Goal: Transaction & Acquisition: Purchase product/service

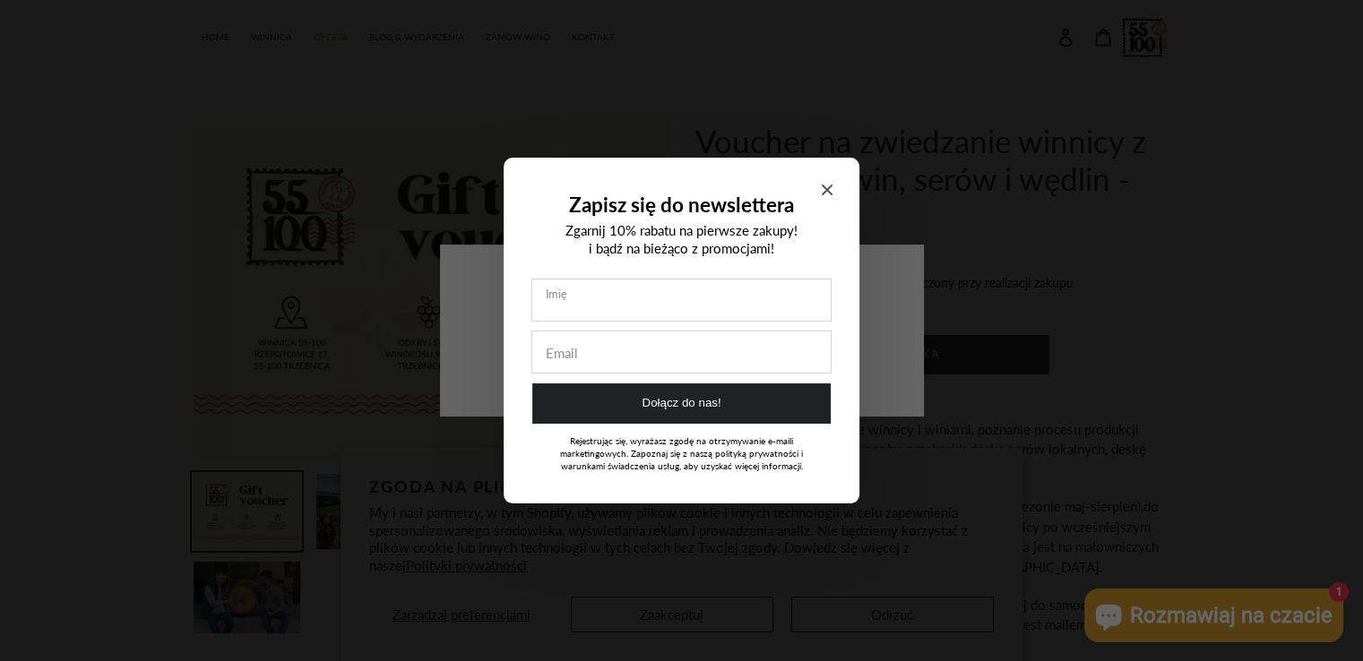
click at [818, 185] on div "Zapisz się do newslettera Zgarnij 10% rabatu na pierwsze zakupy! i bądź na bież…" at bounding box center [682, 331] width 356 height 346
click at [824, 187] on icon "Close modal" at bounding box center [827, 190] width 11 height 11
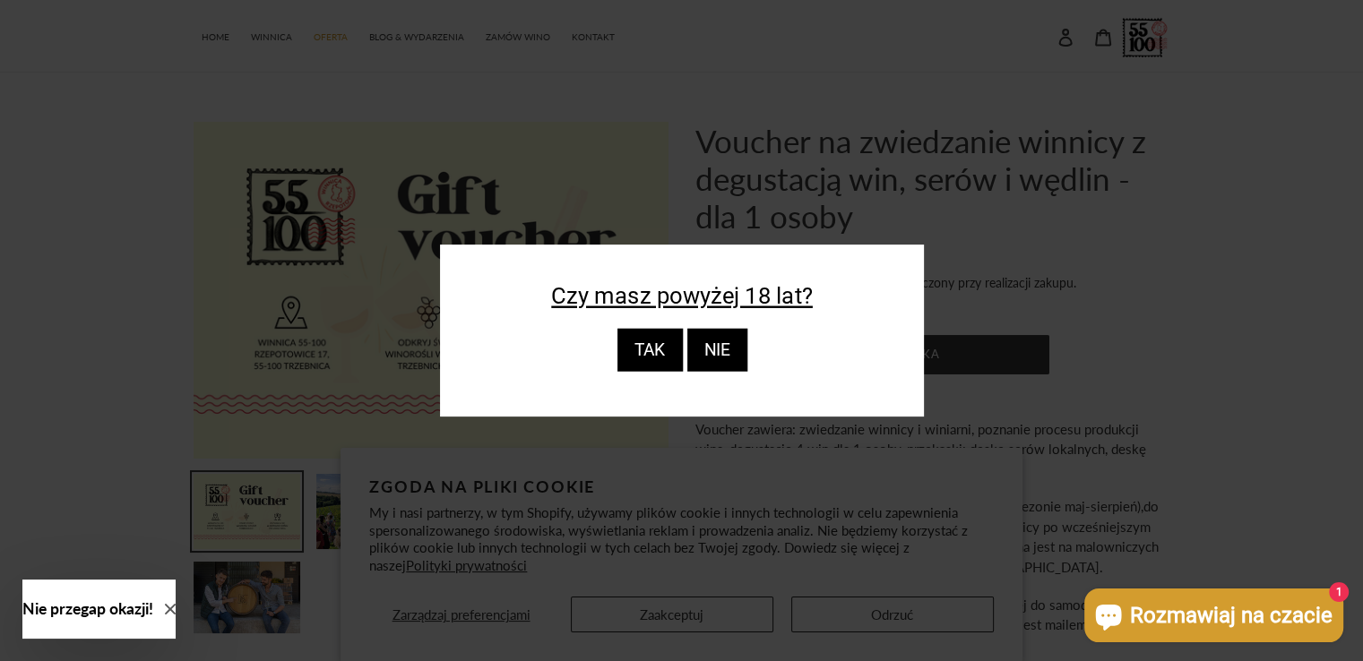
click at [650, 347] on div "TAK" at bounding box center [649, 350] width 65 height 43
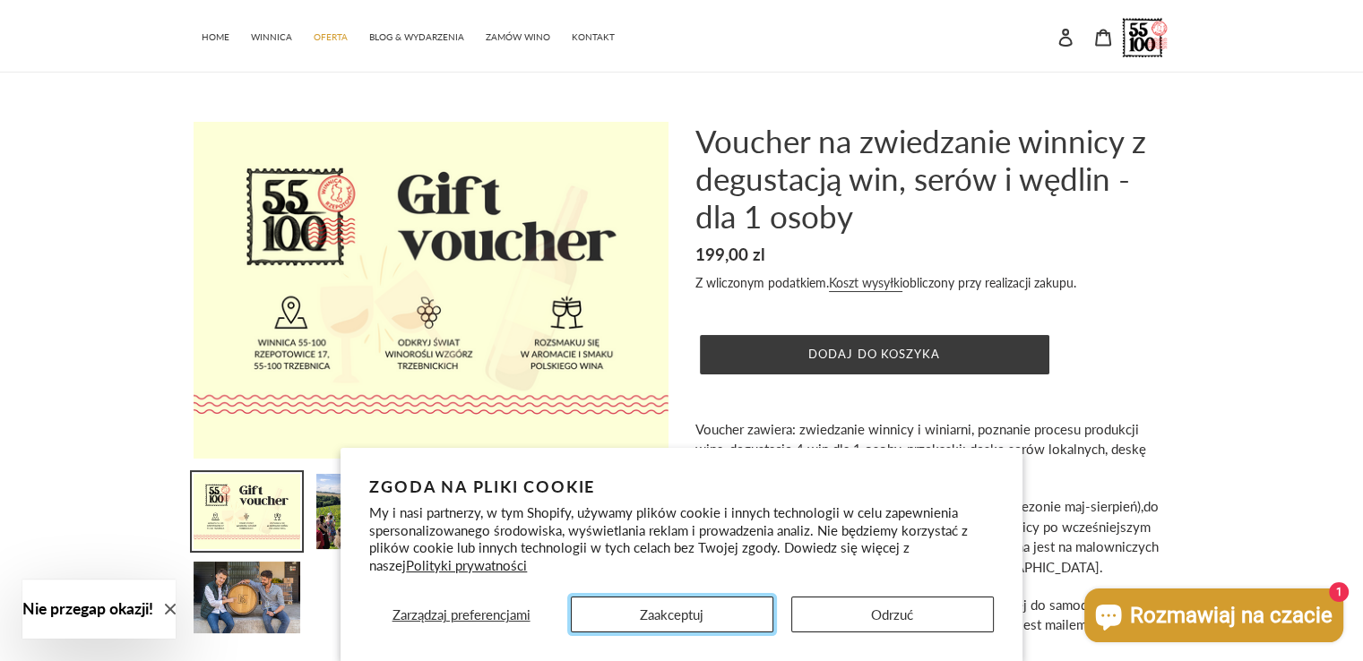
click at [664, 620] on button "Zaakceptuj" at bounding box center [672, 615] width 203 height 36
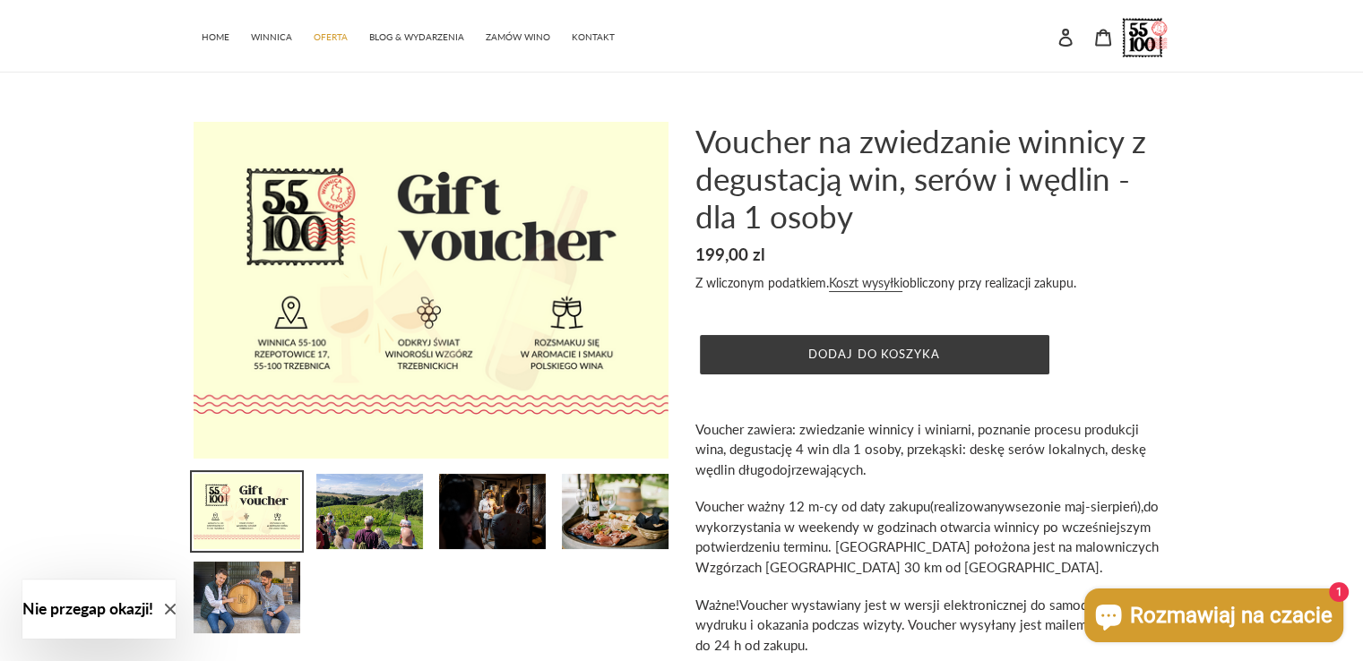
scroll to position [90, 0]
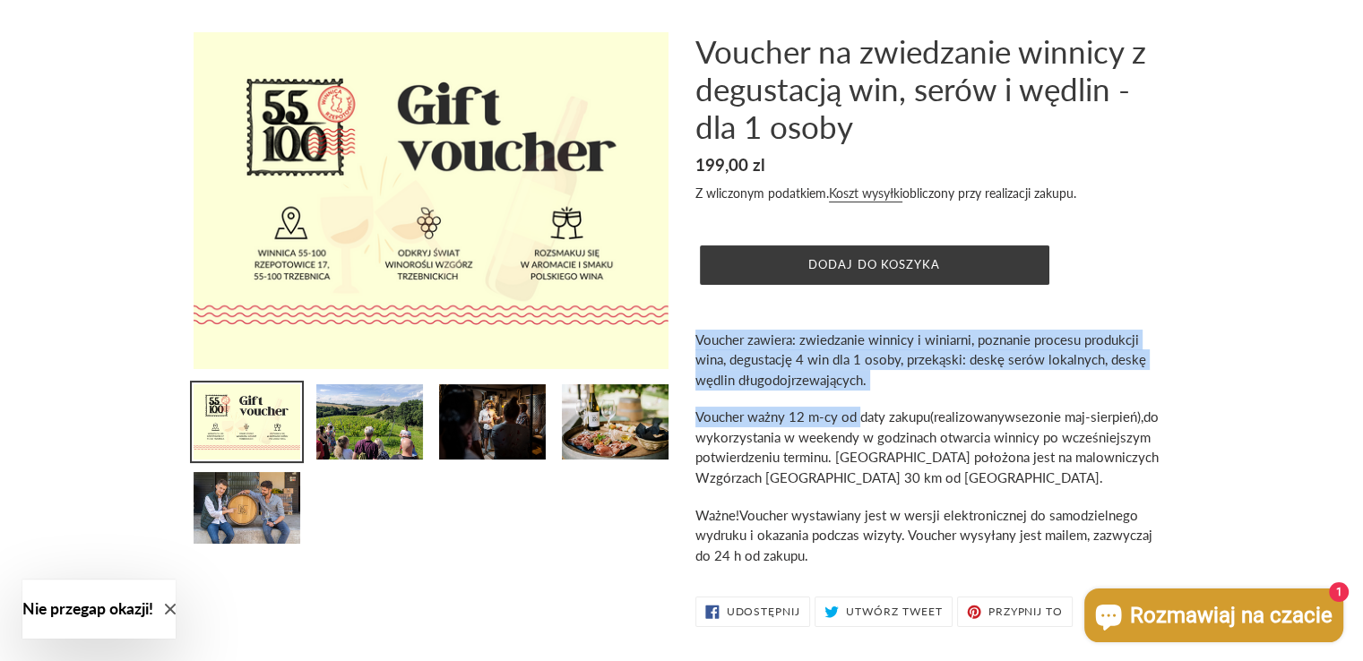
drag, startPoint x: 698, startPoint y: 339, endPoint x: 867, endPoint y: 414, distance: 185.3
click at [863, 414] on div "Voucher zawiera: zwiedzanie winnicy i winiarni, poznanie procesu produkcji wina…" at bounding box center [932, 448] width 475 height 237
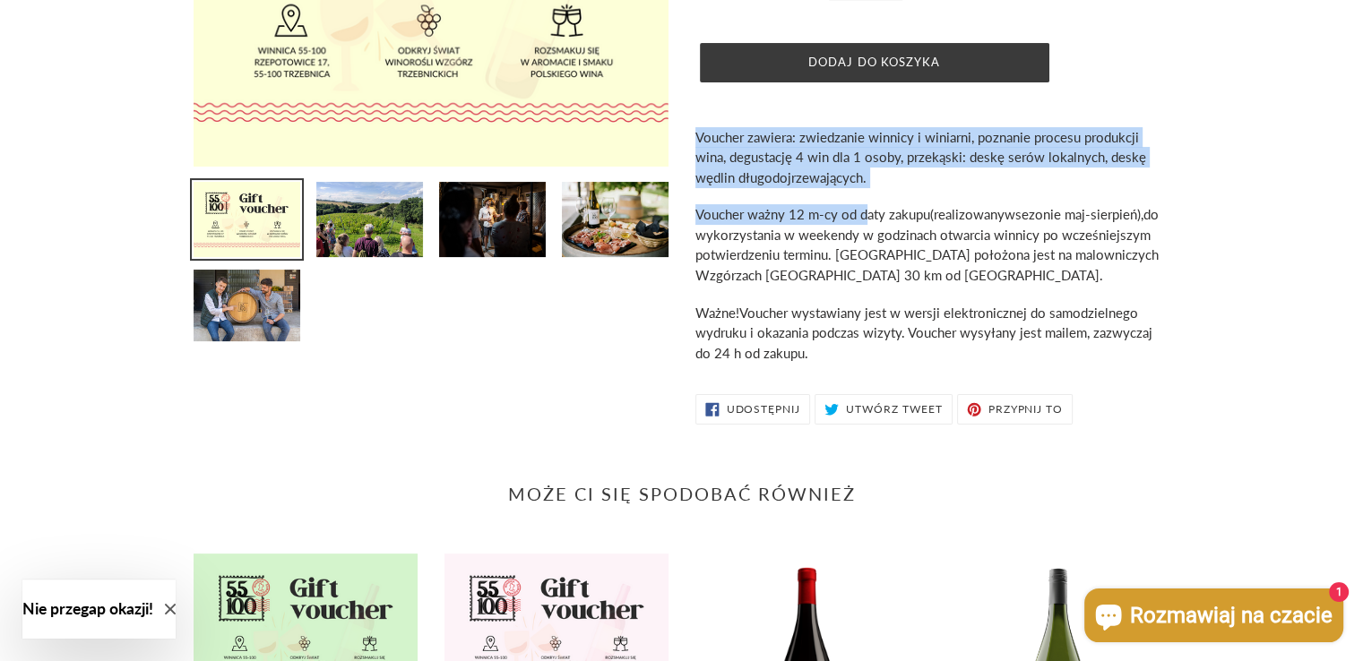
scroll to position [179, 0]
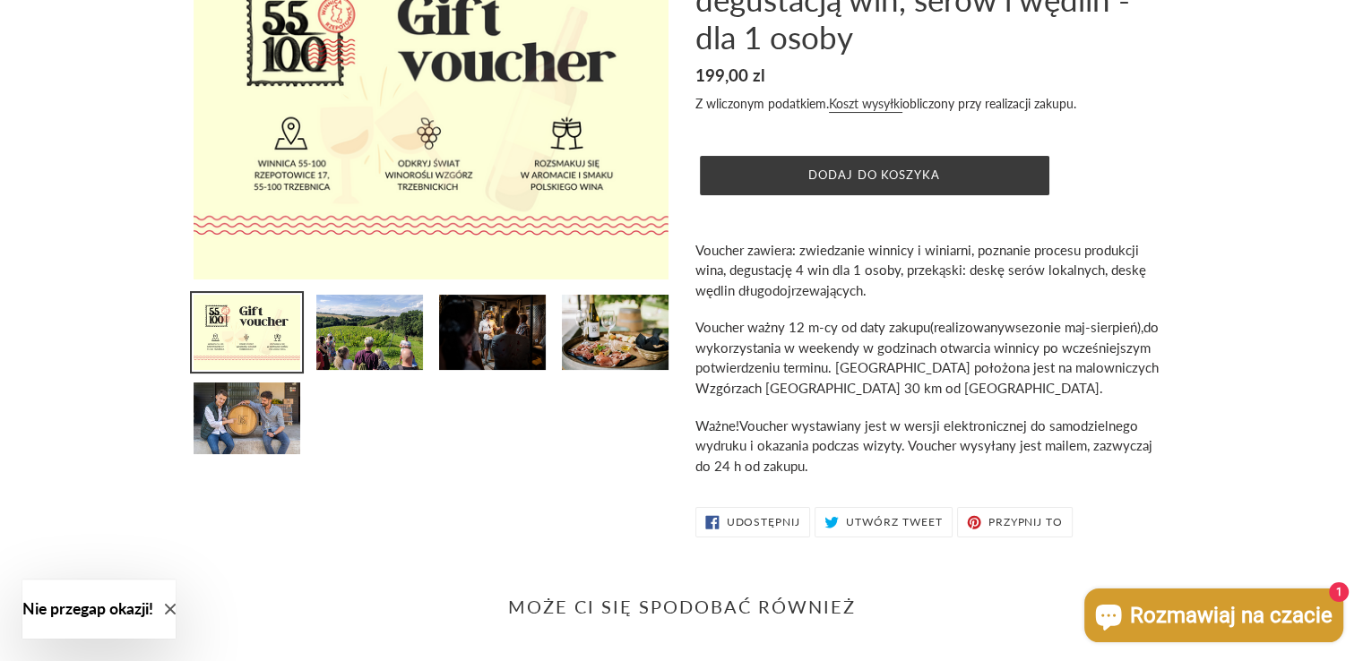
click at [799, 362] on span "do wykorzystania w weekendy w godzinach otwarcia winnicy po wcześniejszym potwi…" at bounding box center [926, 357] width 463 height 77
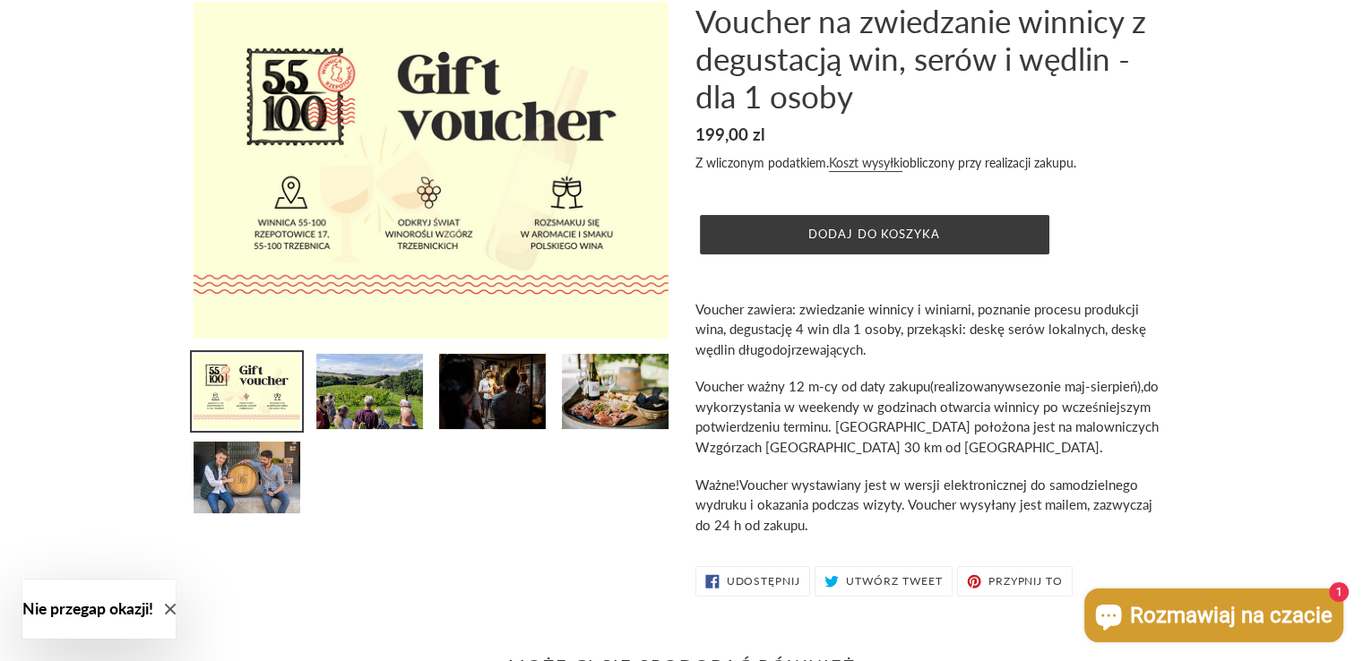
scroll to position [90, 0]
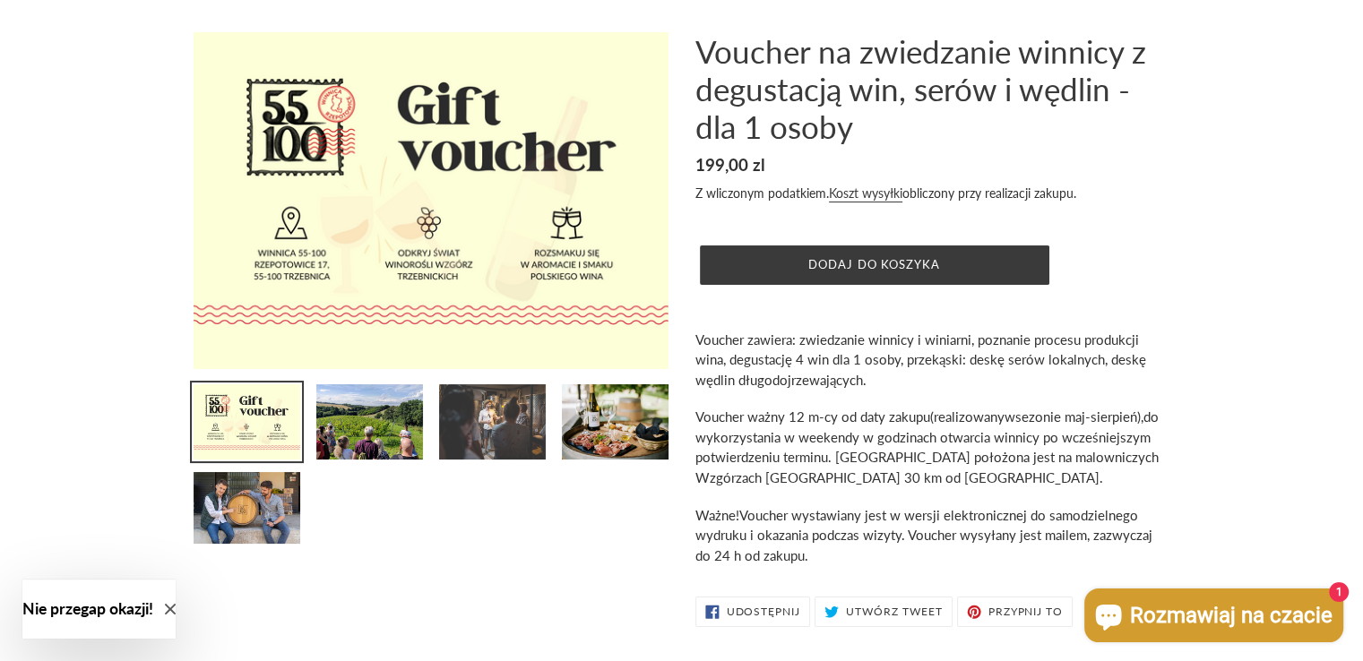
click at [505, 419] on img at bounding box center [492, 422] width 110 height 79
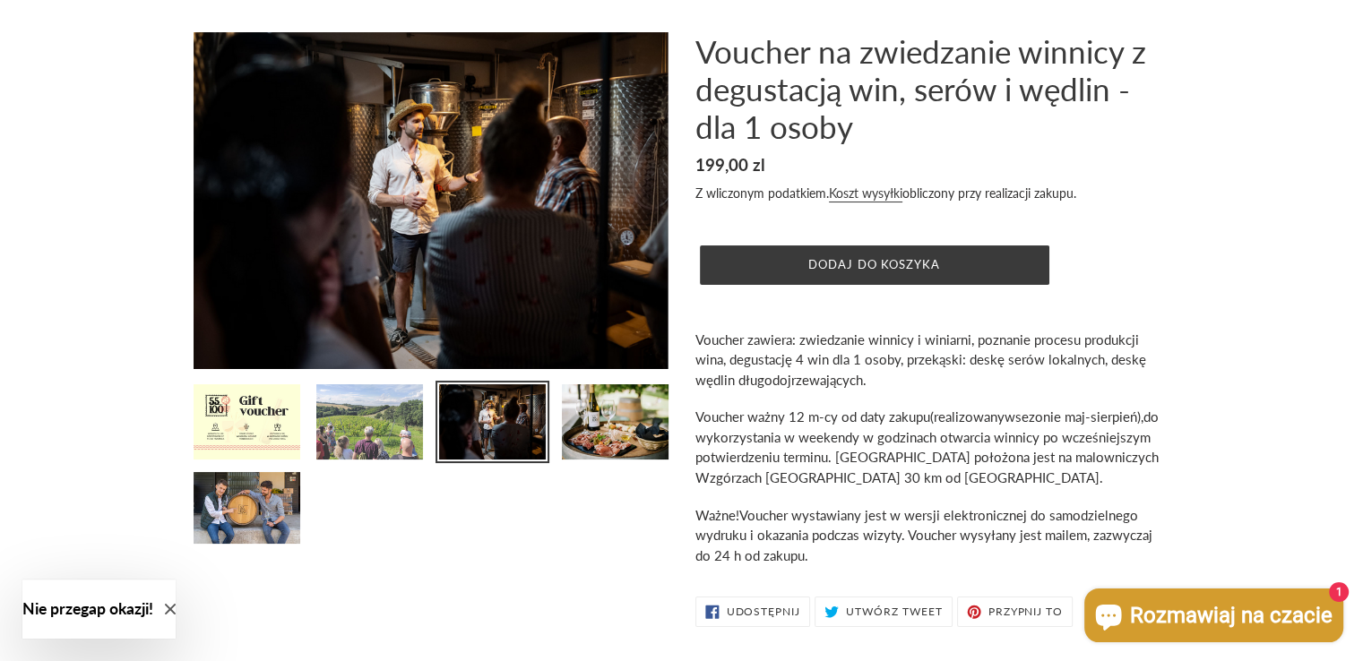
click at [405, 418] on img at bounding box center [370, 422] width 110 height 79
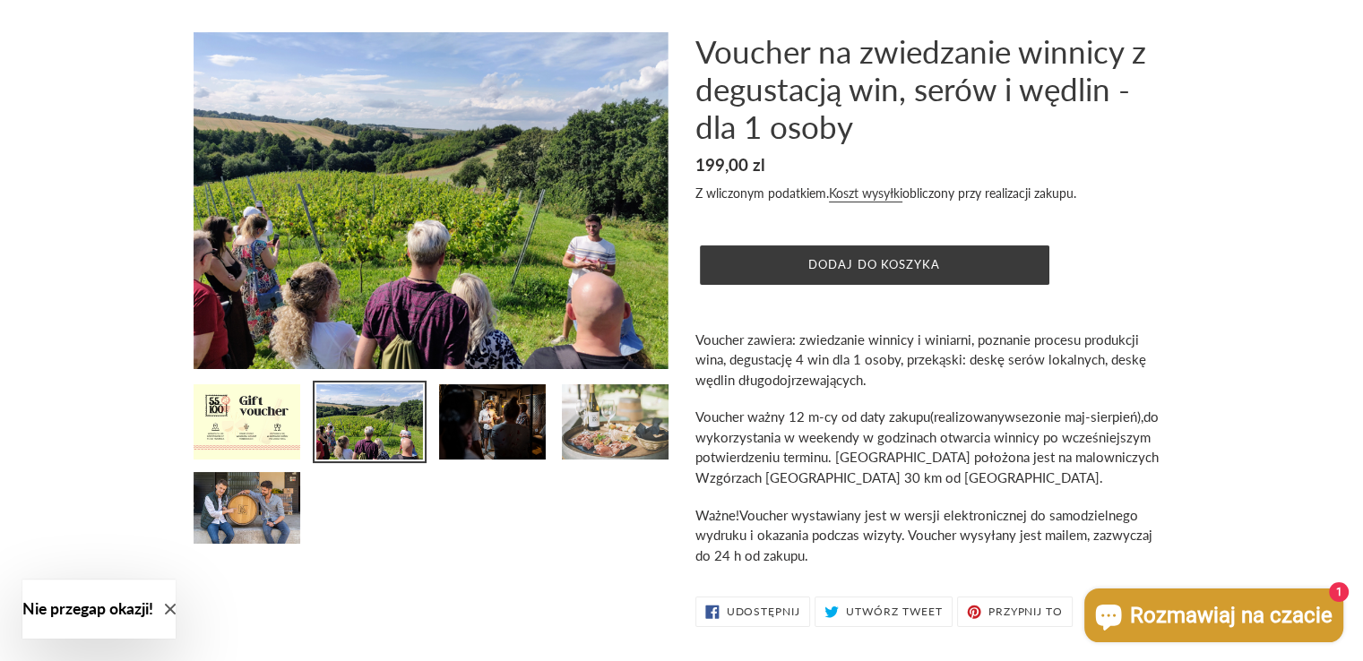
click at [605, 411] on img at bounding box center [615, 422] width 110 height 79
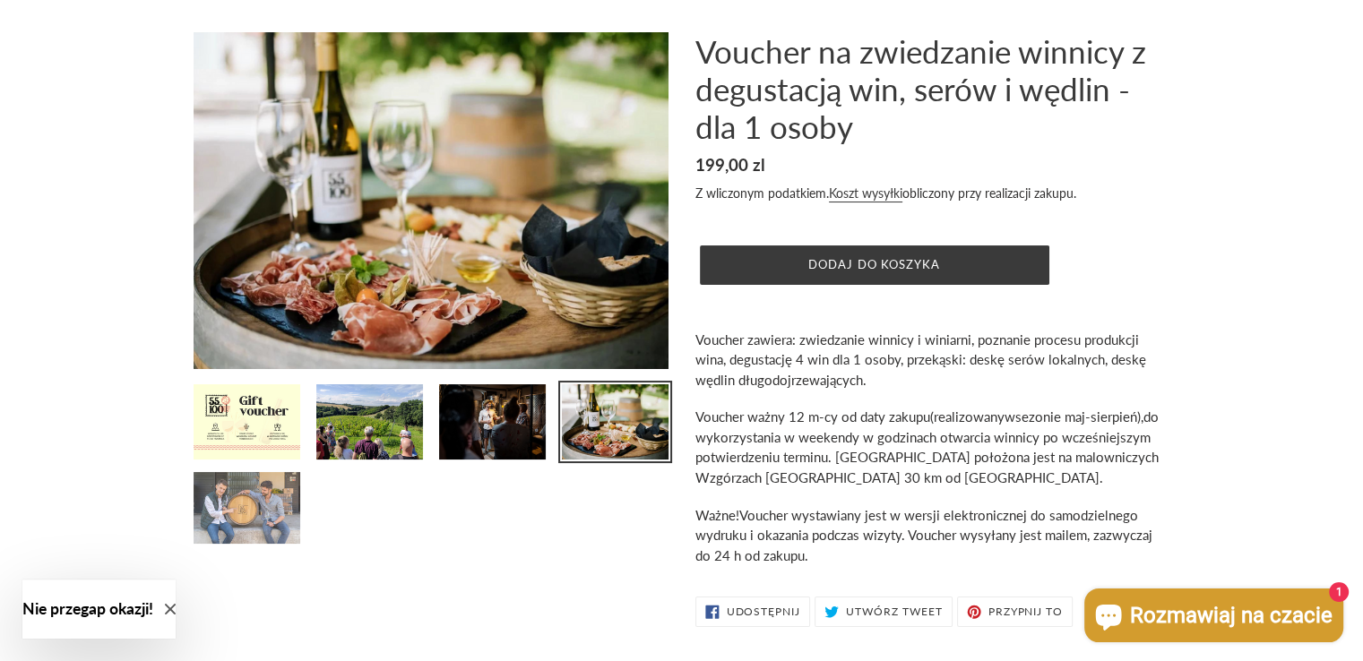
click at [236, 504] on img at bounding box center [247, 507] width 110 height 75
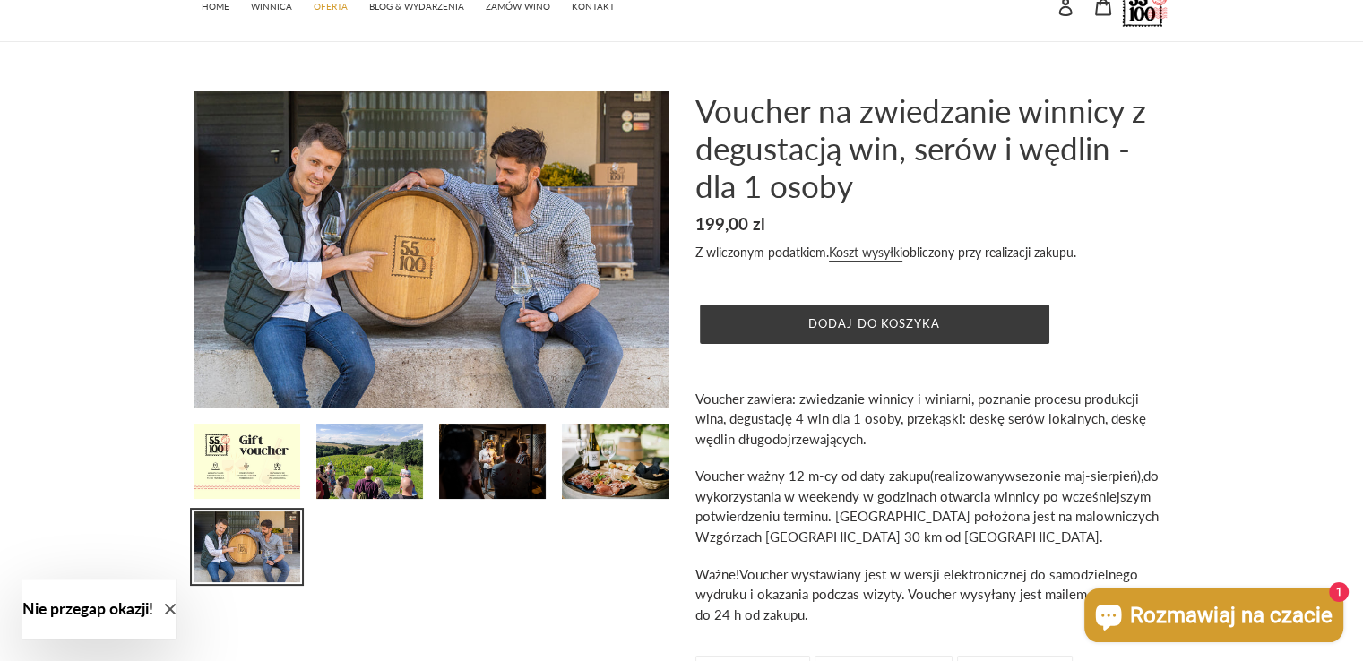
scroll to position [0, 0]
